Goal: Find specific page/section: Find specific page/section

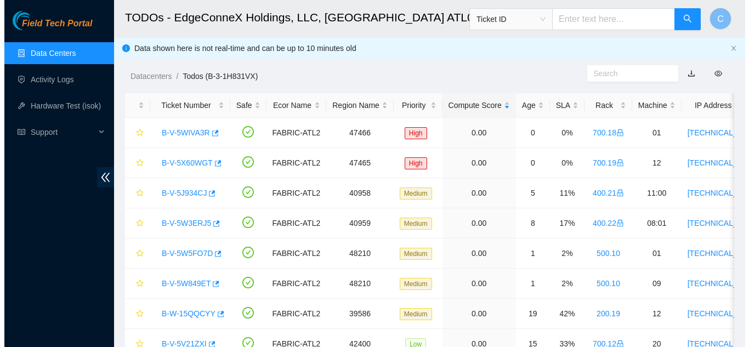
scroll to position [376, 0]
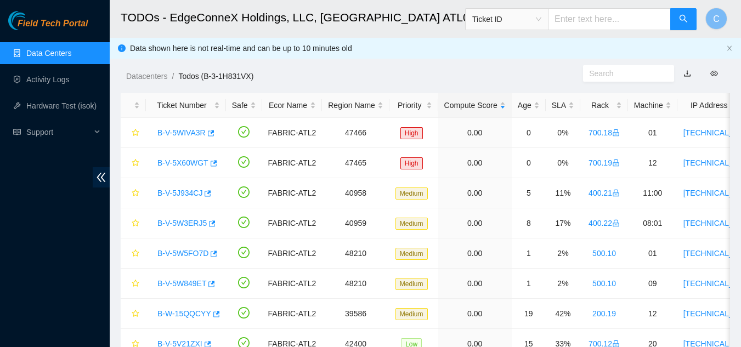
click at [71, 50] on link "Data Centers" at bounding box center [48, 53] width 45 height 9
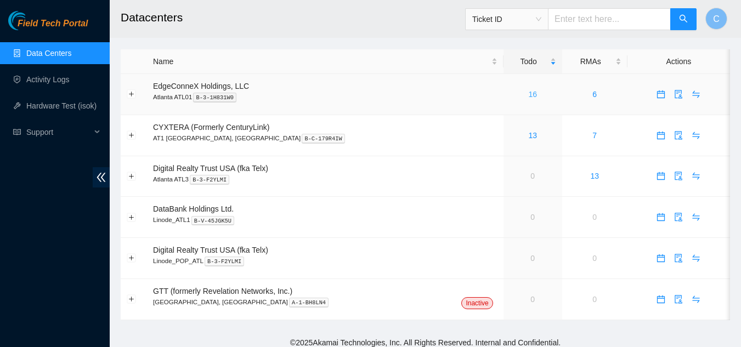
click at [528, 97] on link "16" at bounding box center [532, 94] width 9 height 9
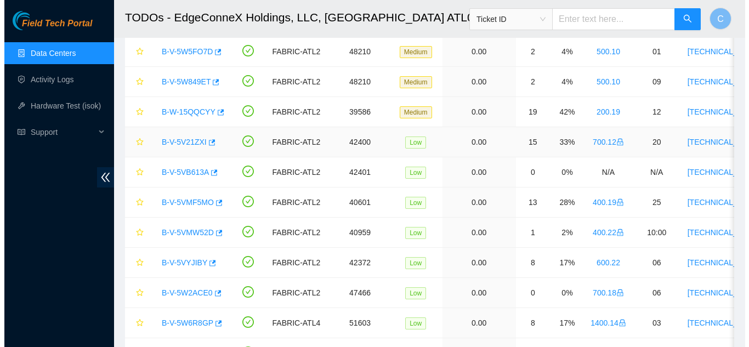
scroll to position [274, 0]
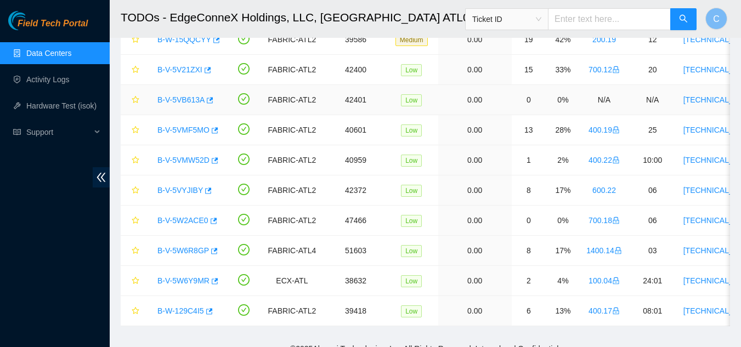
click at [171, 97] on link "B-V-5VB613A" at bounding box center [180, 99] width 47 height 9
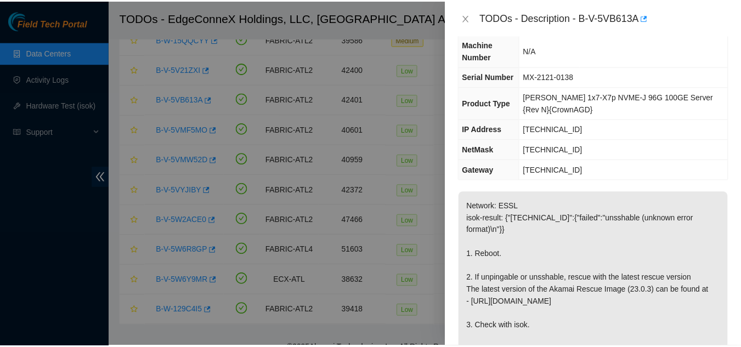
scroll to position [110, 0]
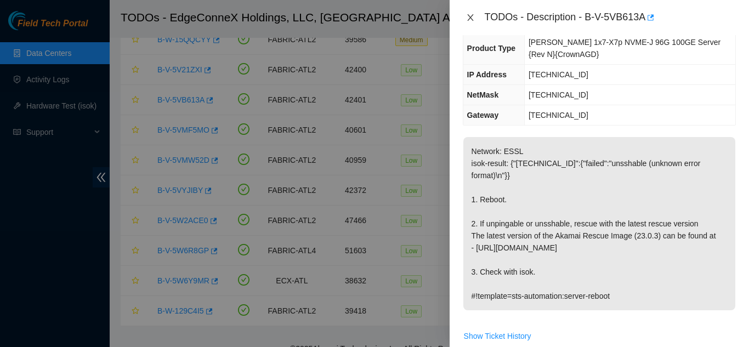
click at [468, 16] on icon "close" at bounding box center [470, 17] width 9 height 9
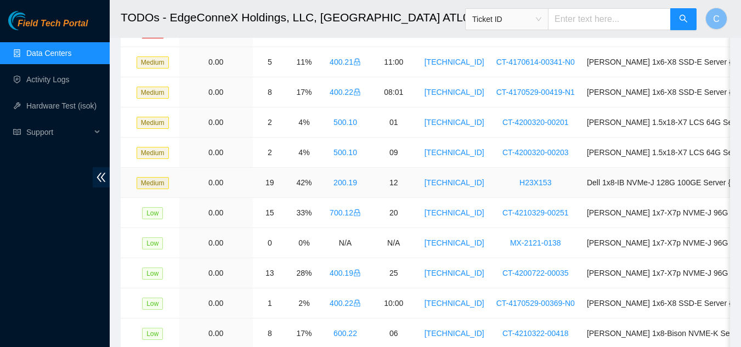
scroll to position [0, 0]
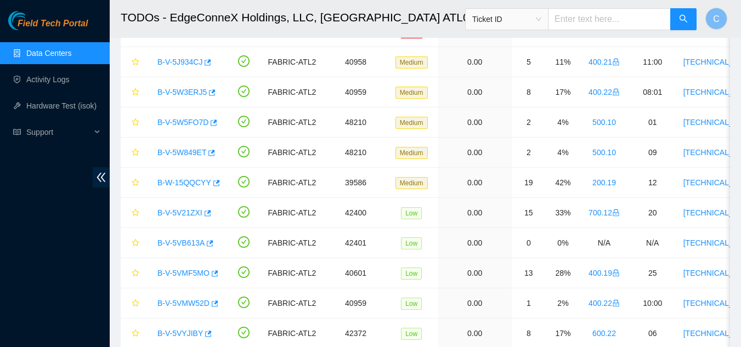
click at [65, 56] on link "Data Centers" at bounding box center [48, 53] width 45 height 9
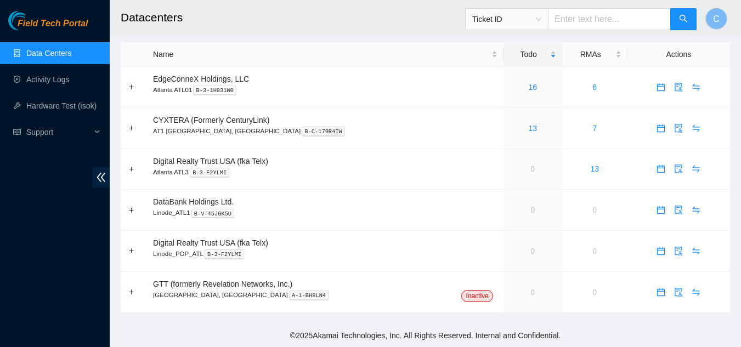
scroll to position [7, 0]
